Goal: Task Accomplishment & Management: Use online tool/utility

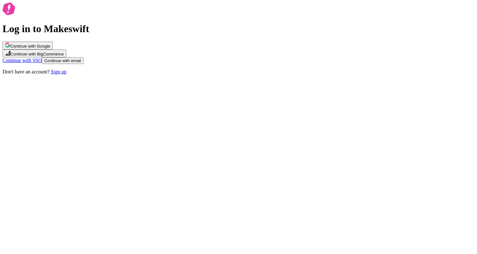
click at [50, 49] on span "Continue with Google" at bounding box center [30, 46] width 40 height 5
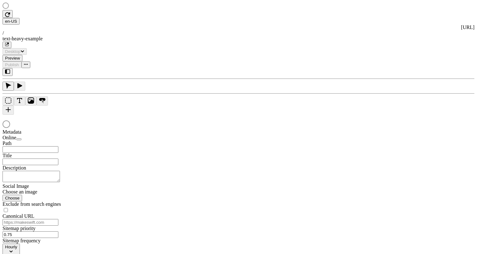
type input "This is my wonderful title and I'm proud of it."
type textarea "This is my description and I'm proud of it."
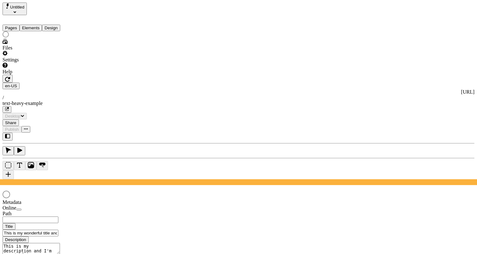
type input "/text-heavy-example"
